Goal: Find contact information: Obtain details needed to contact an individual or organization

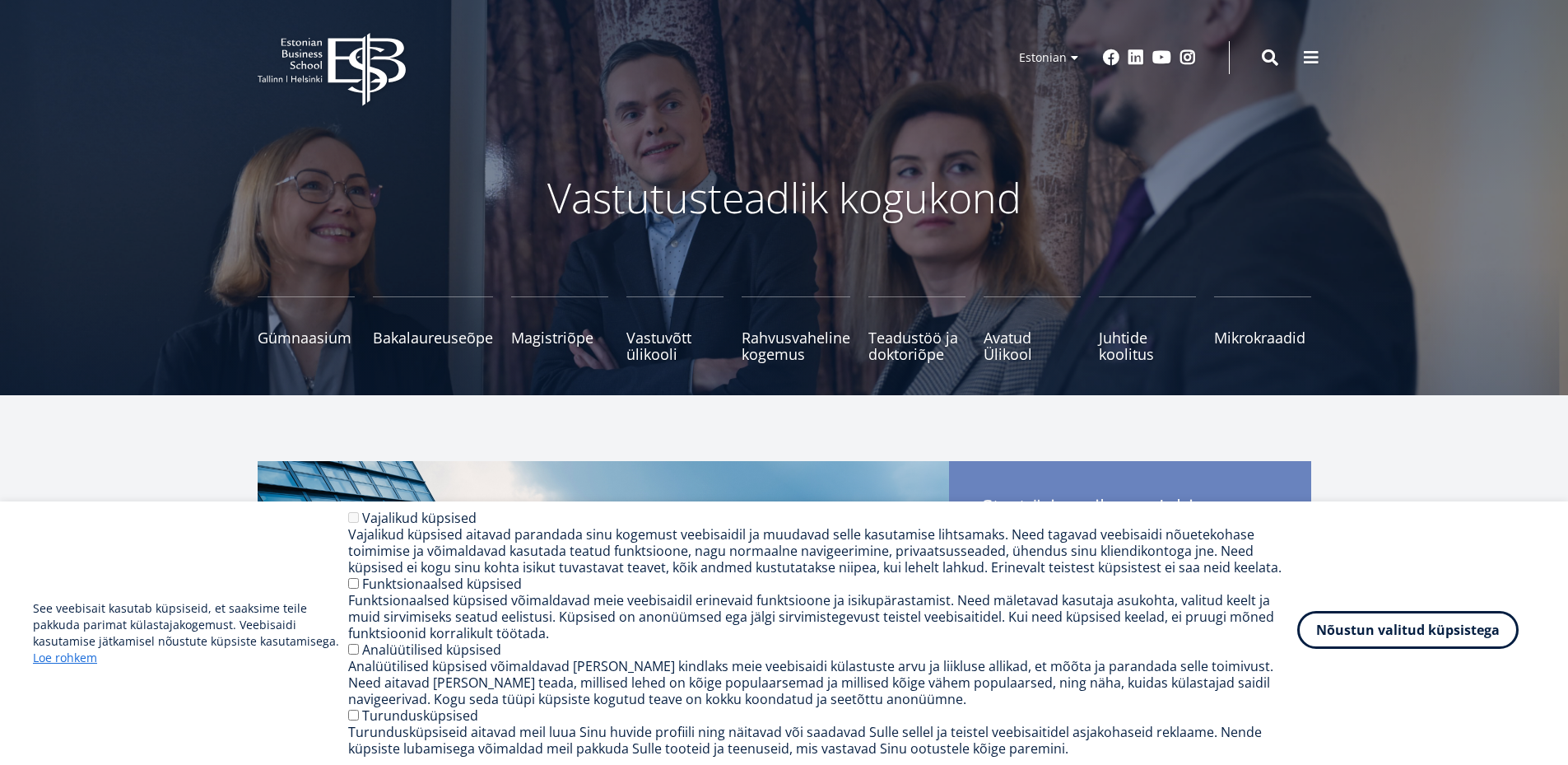
click at [1418, 634] on button "Nõustun valitud küpsistega" at bounding box center [1407, 629] width 222 height 38
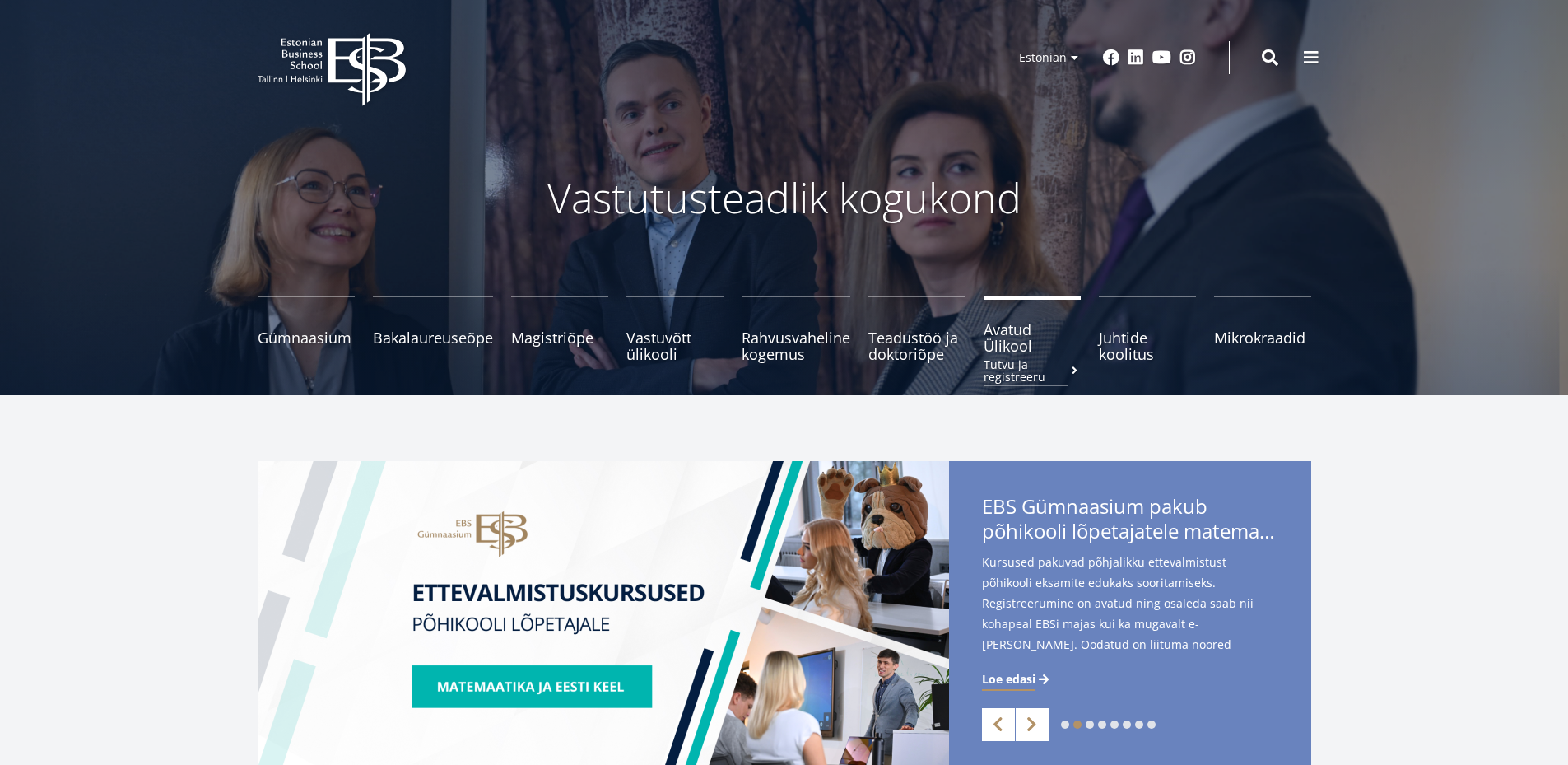
click at [1012, 330] on span "Avatud Ülikool Tutvu ja registreeru" at bounding box center [1032, 337] width 97 height 33
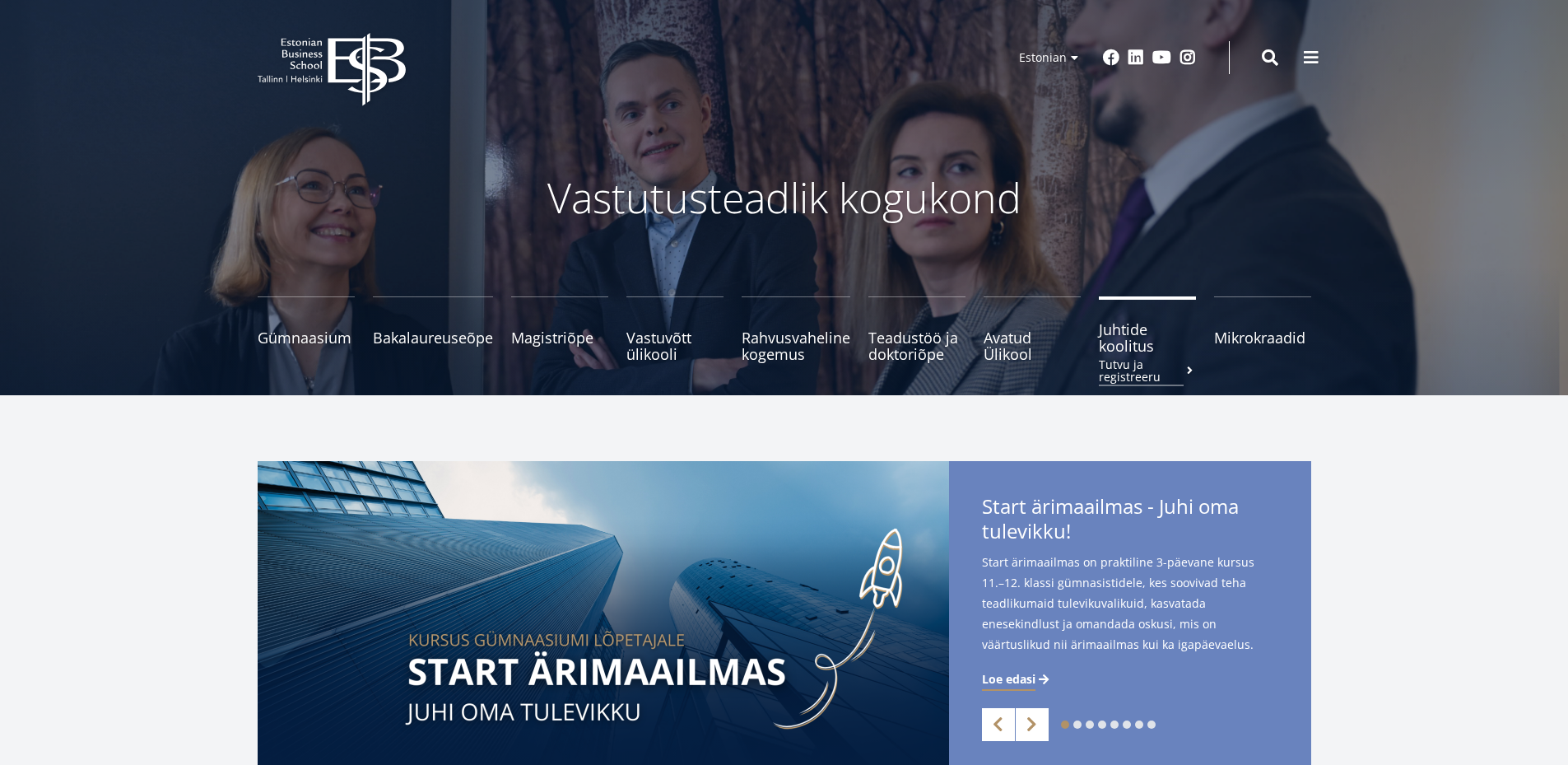
click at [1118, 343] on span "Juhtide koolitus Tutvu ja registreeru" at bounding box center [1147, 337] width 97 height 33
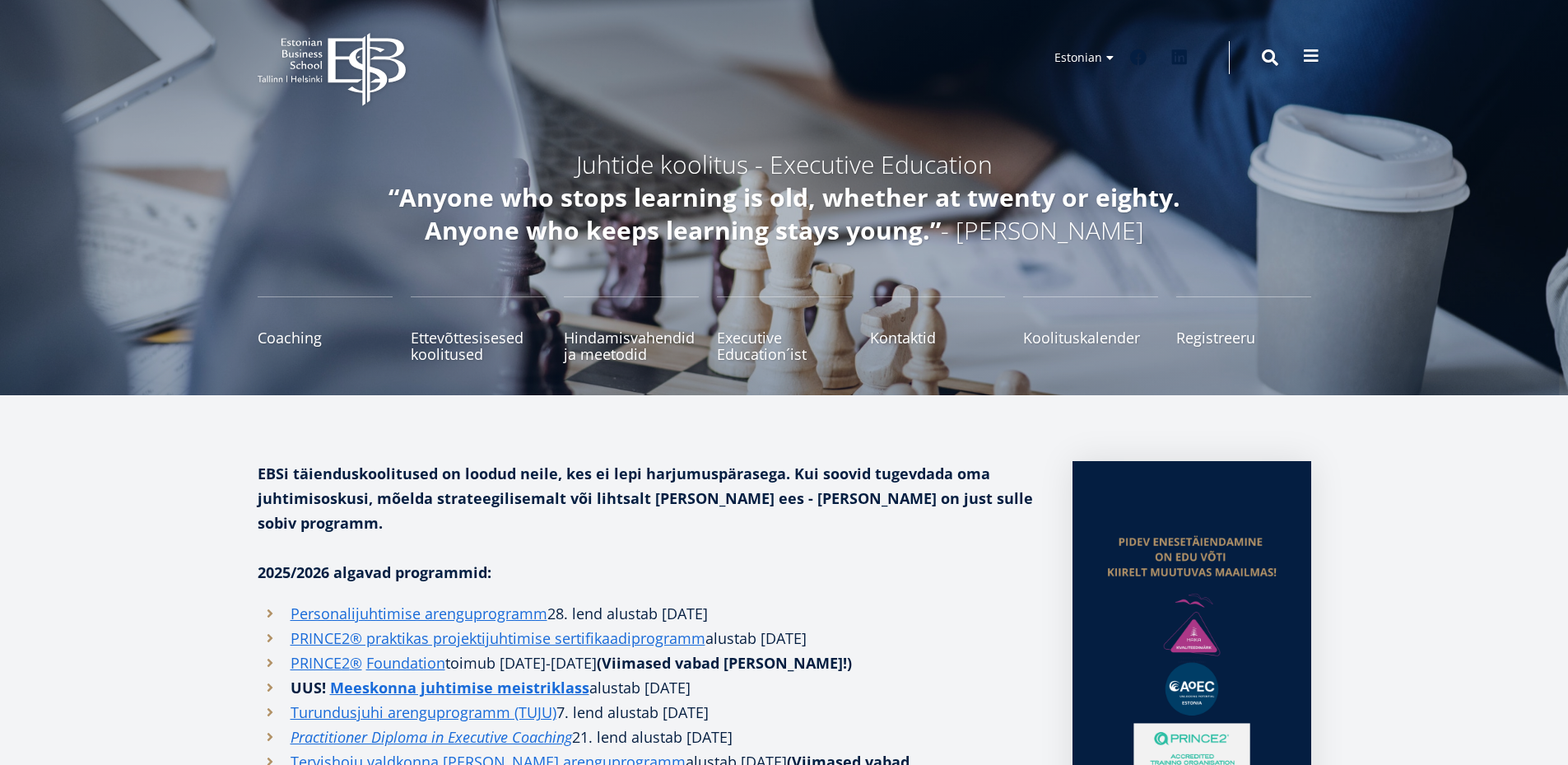
click at [1300, 49] on button at bounding box center [1310, 55] width 33 height 33
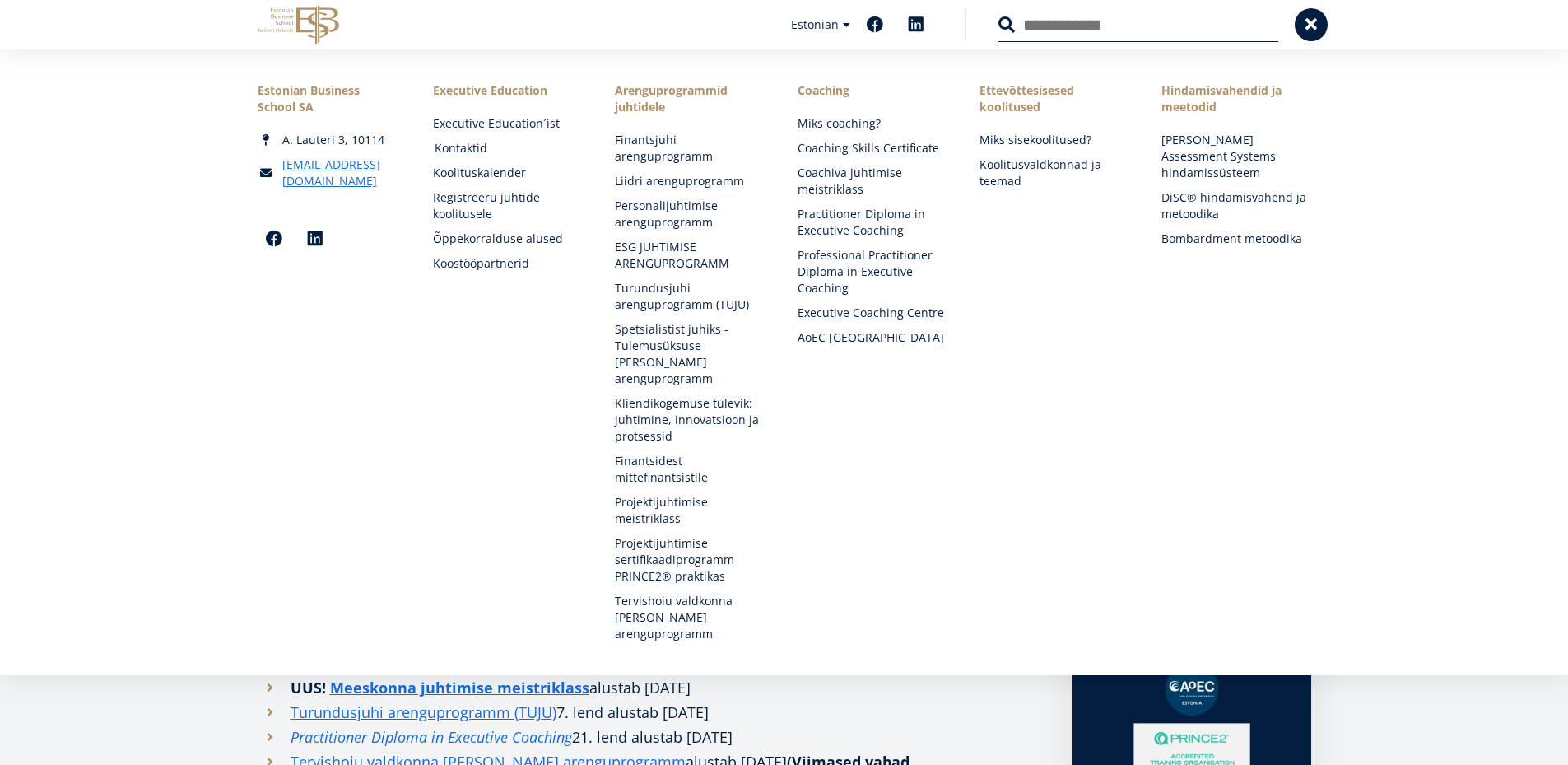
click at [472, 144] on link "Kontaktid" at bounding box center [509, 148] width 149 height 17
